Goal: Task Accomplishment & Management: Manage account settings

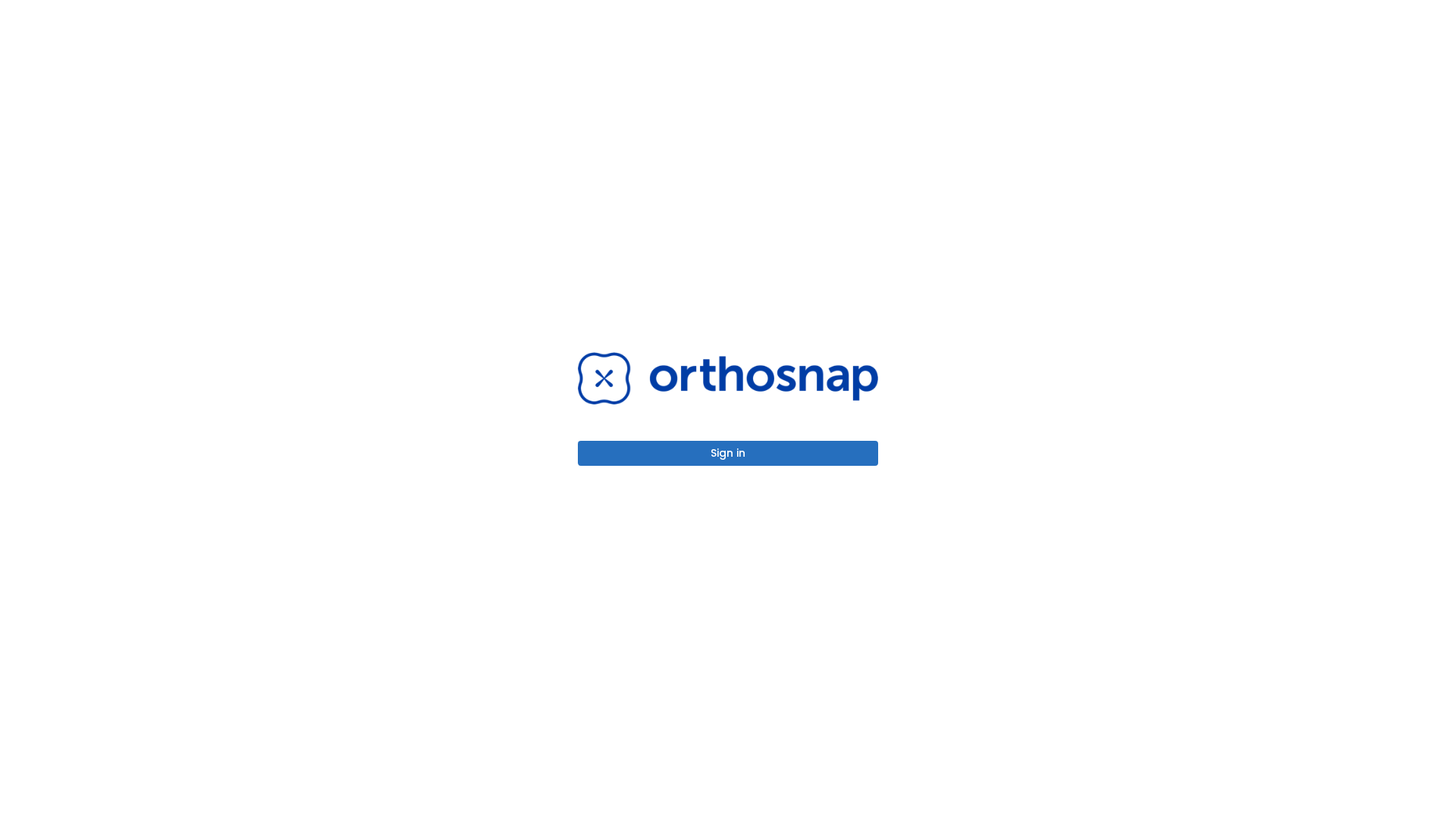
click at [728, 454] on button "Sign in" at bounding box center [728, 454] width 300 height 25
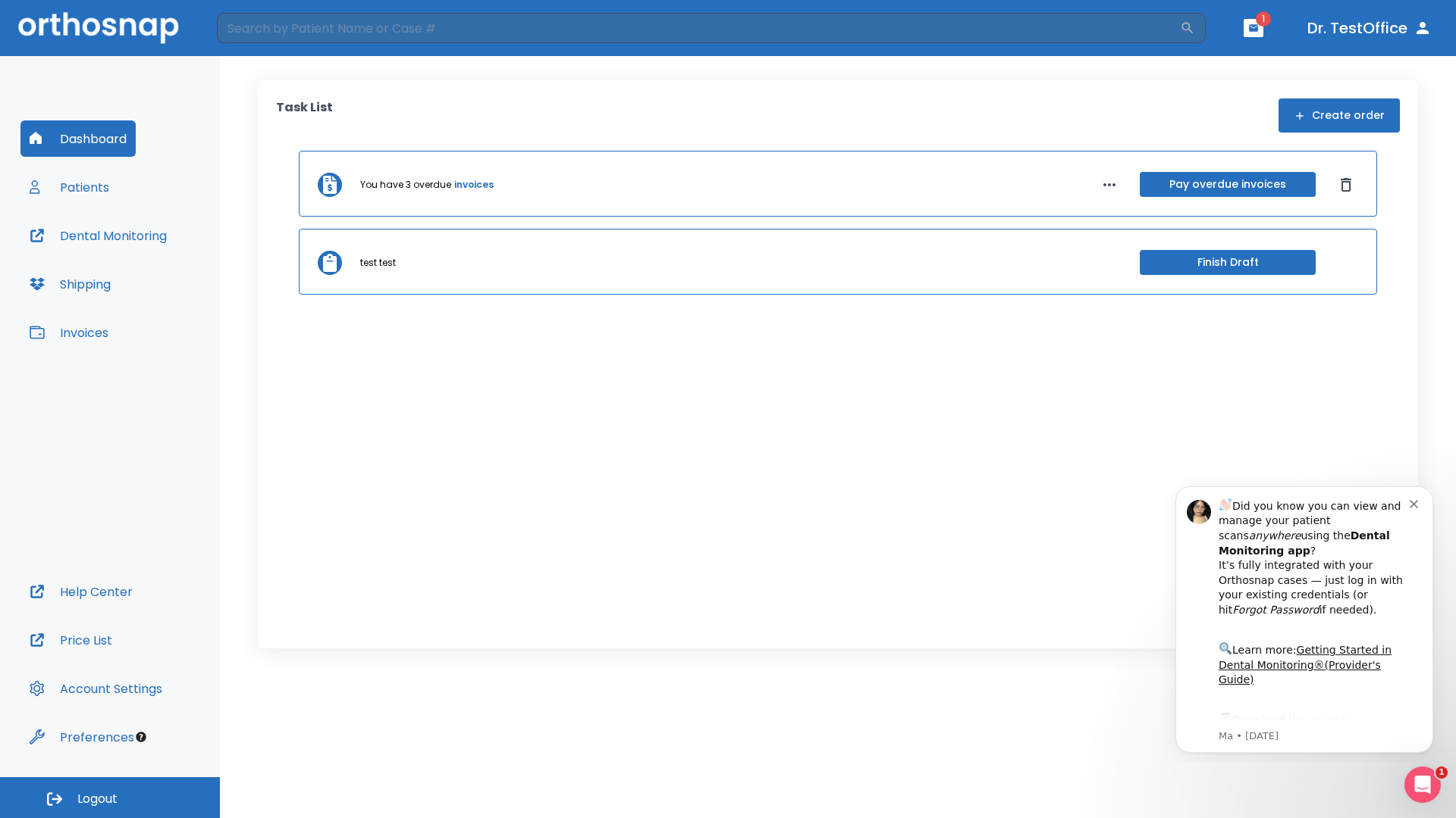
click at [110, 797] on span "Logout" at bounding box center [97, 799] width 40 height 17
